Goal: Book appointment/travel/reservation

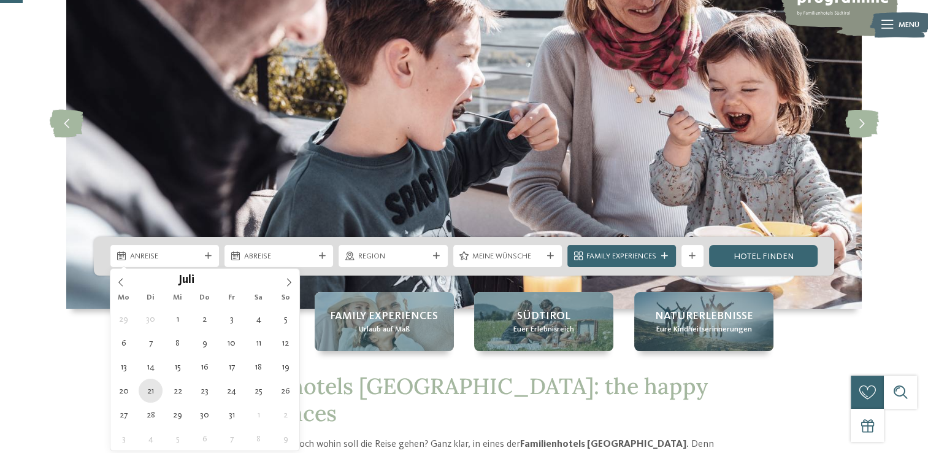
type div "[DATE]"
type input "****"
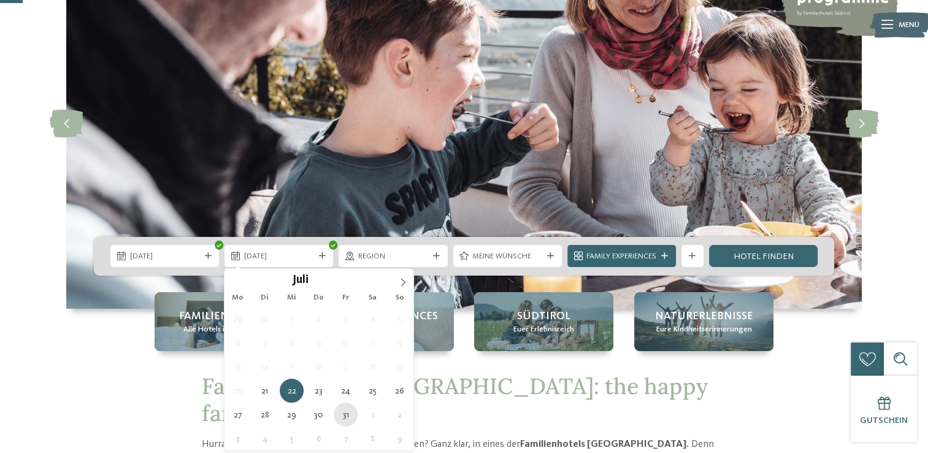
type div "[DATE]"
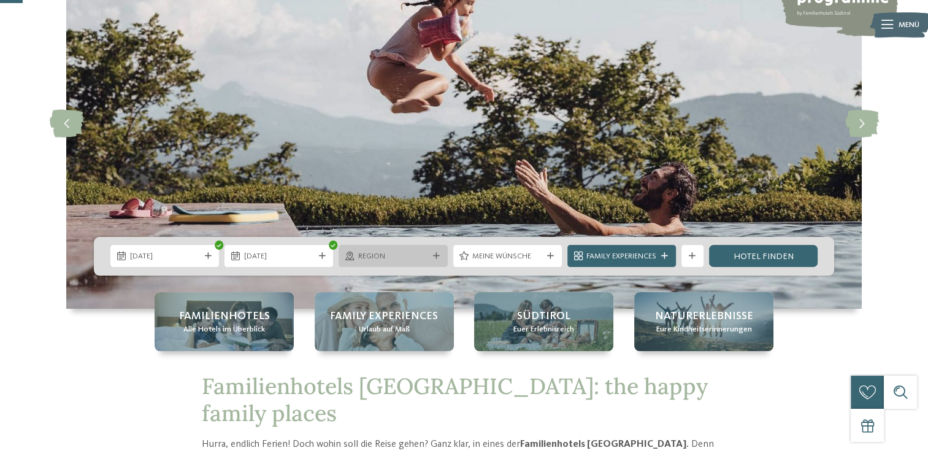
click at [435, 256] on icon at bounding box center [436, 256] width 7 height 7
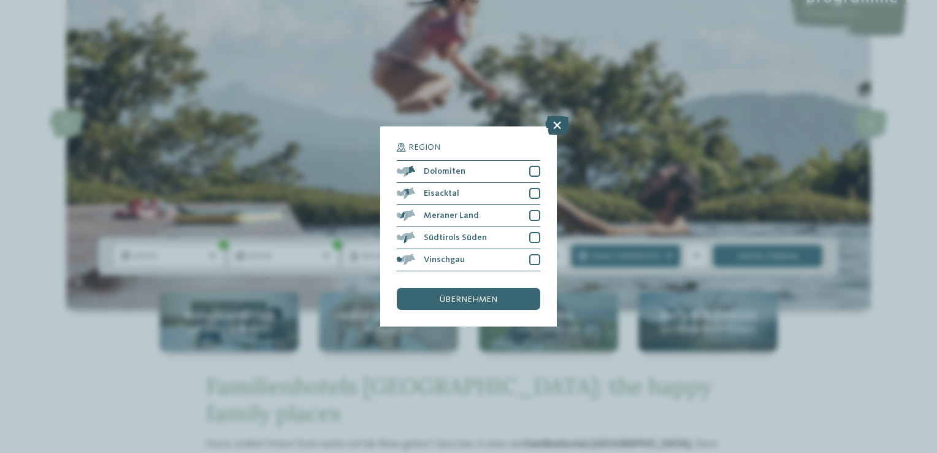
click at [557, 124] on icon at bounding box center [557, 125] width 24 height 20
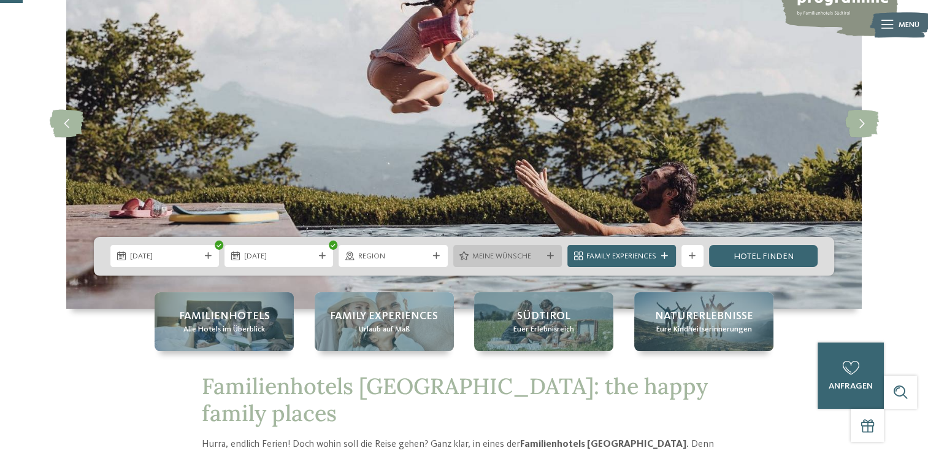
click at [538, 251] on span "Meine Wünsche" at bounding box center [507, 256] width 70 height 11
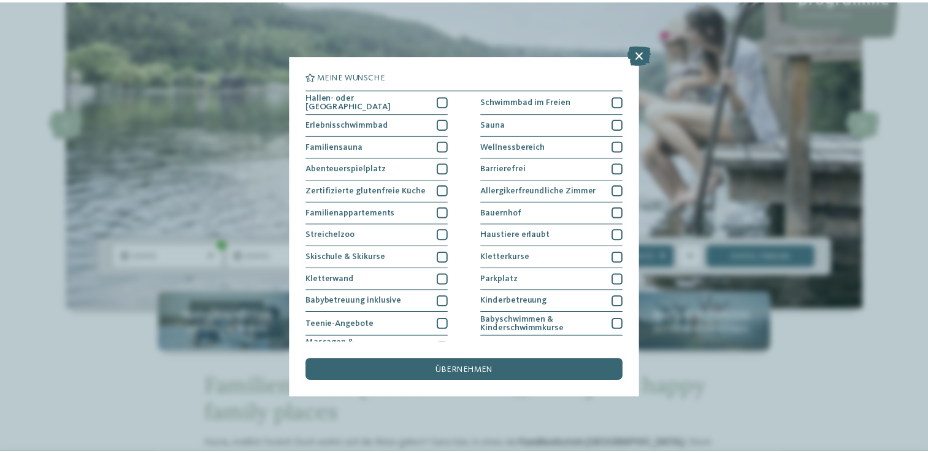
scroll to position [125, 0]
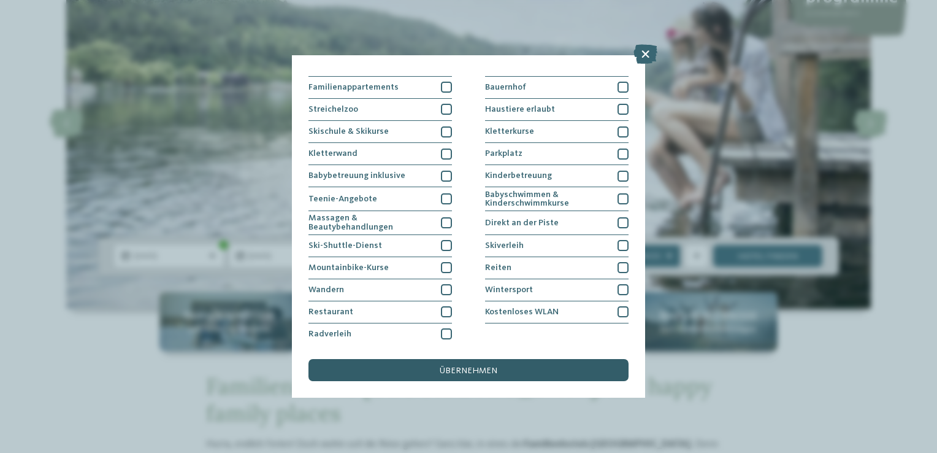
click at [447, 370] on span "übernehmen" at bounding box center [469, 370] width 58 height 9
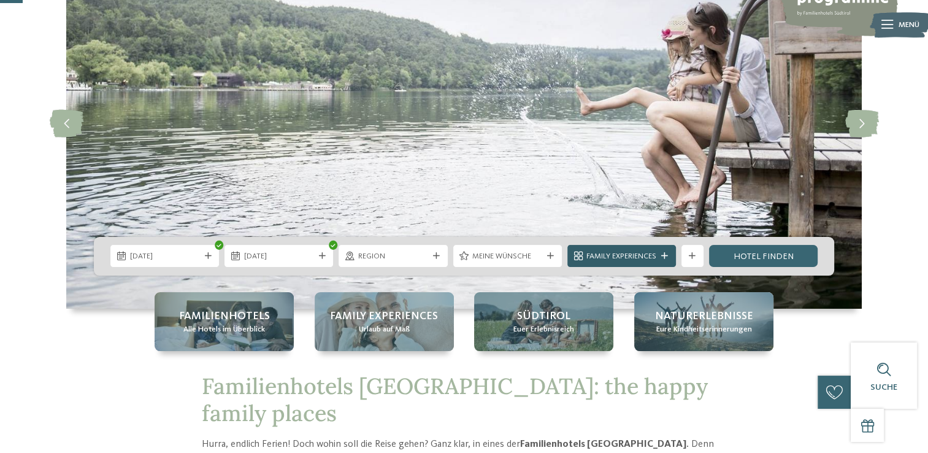
click at [665, 259] on icon at bounding box center [664, 256] width 7 height 7
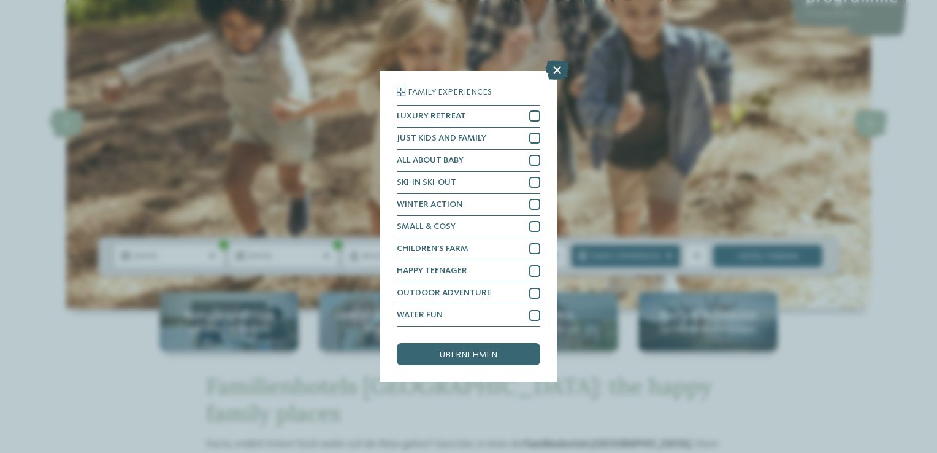
click at [557, 73] on icon at bounding box center [557, 70] width 24 height 20
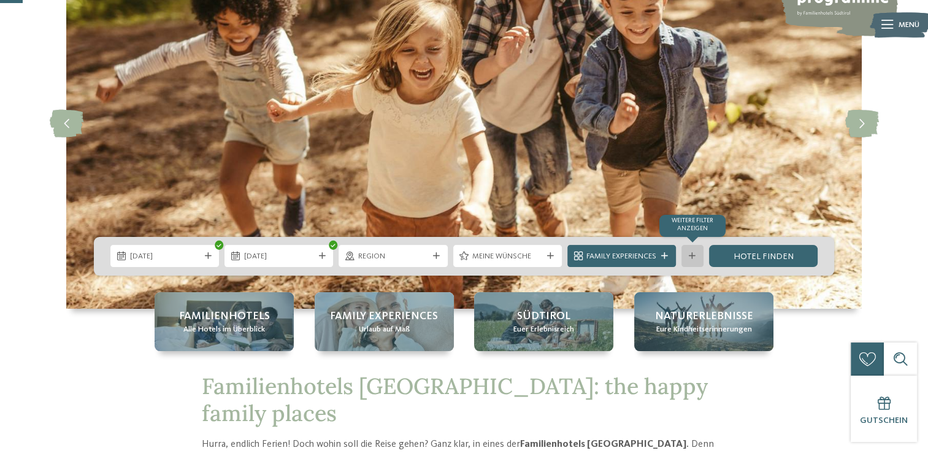
click at [697, 253] on div at bounding box center [692, 256] width 11 height 7
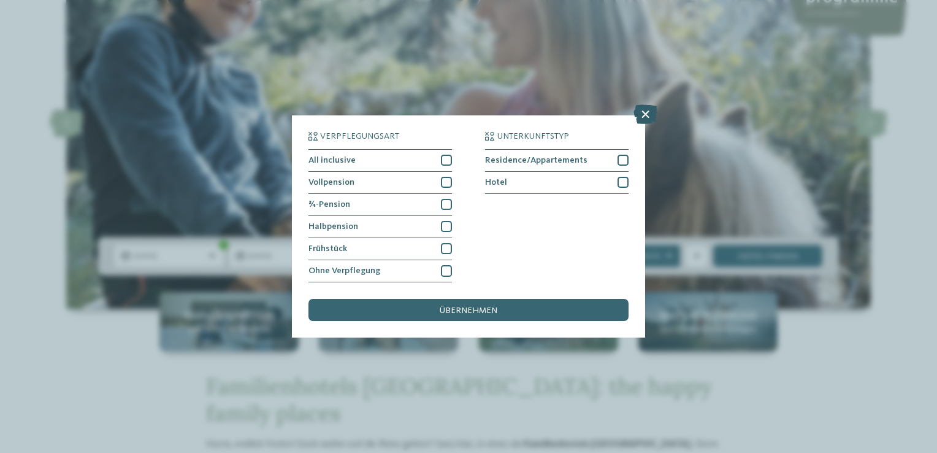
click at [643, 113] on icon at bounding box center [645, 114] width 24 height 20
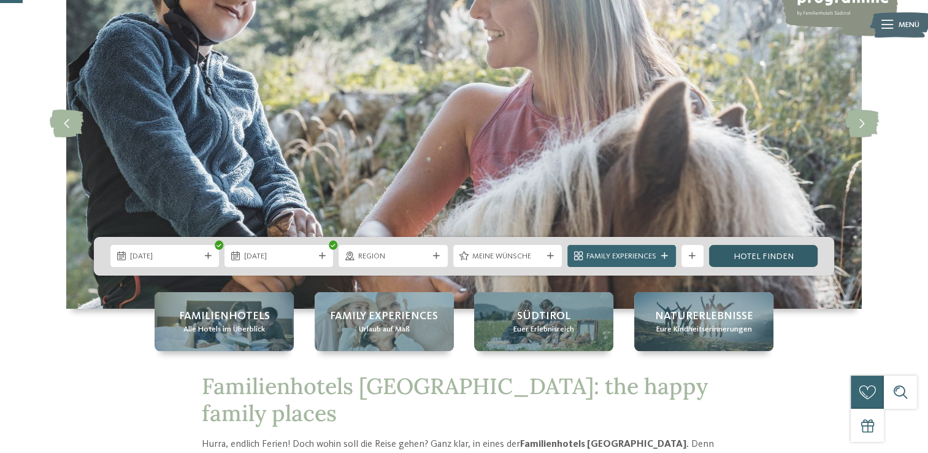
click at [755, 246] on link "Hotel finden" at bounding box center [763, 256] width 109 height 22
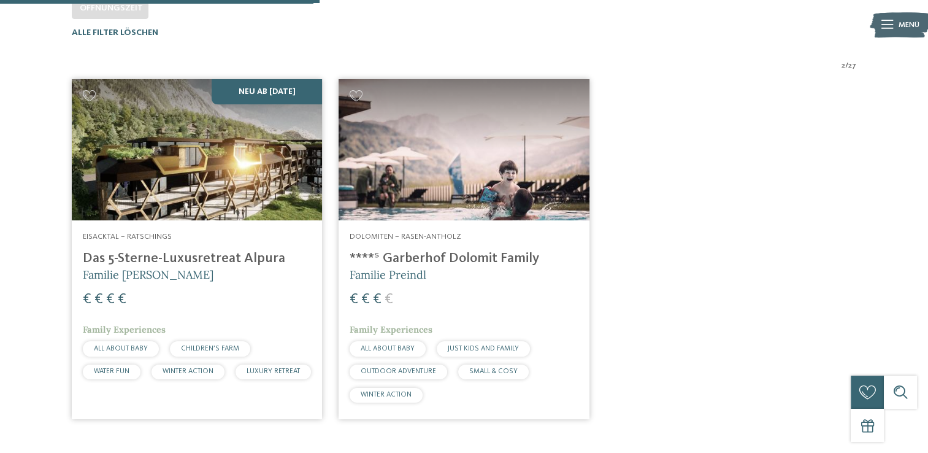
scroll to position [355, 0]
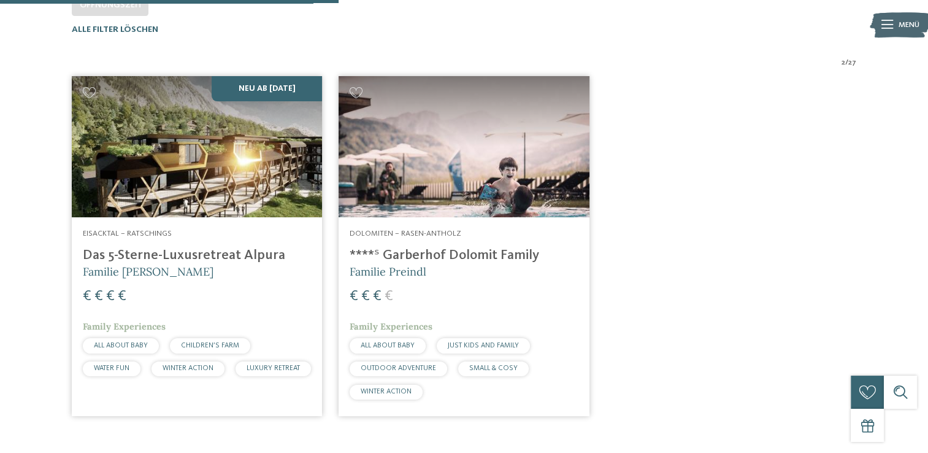
click at [435, 191] on img at bounding box center [463, 146] width 250 height 141
